Goal: Navigation & Orientation: Find specific page/section

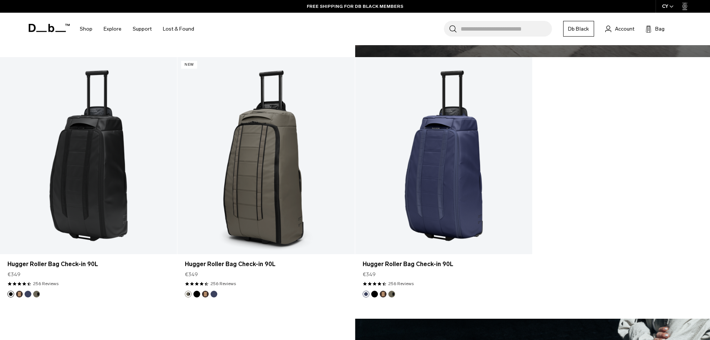
scroll to position [687, 0]
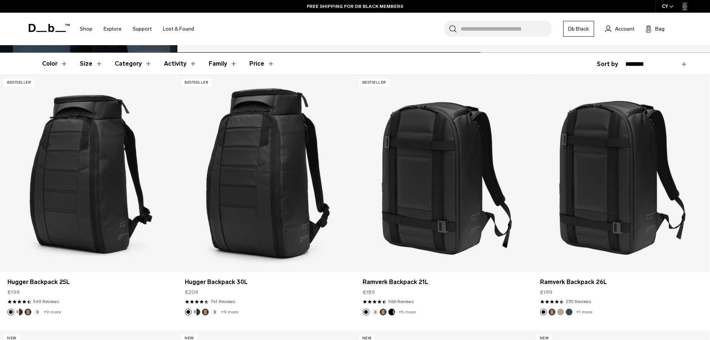
scroll to position [145, 0]
